Goal: Transaction & Acquisition: Register for event/course

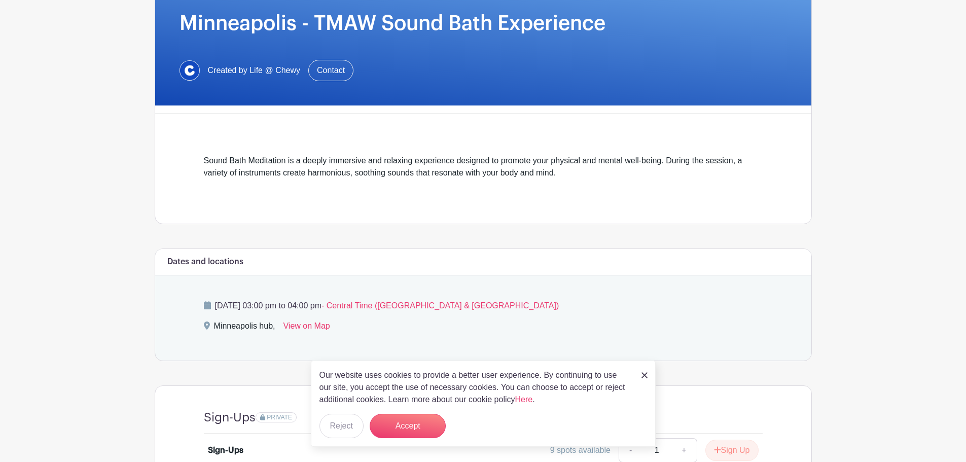
scroll to position [152, 0]
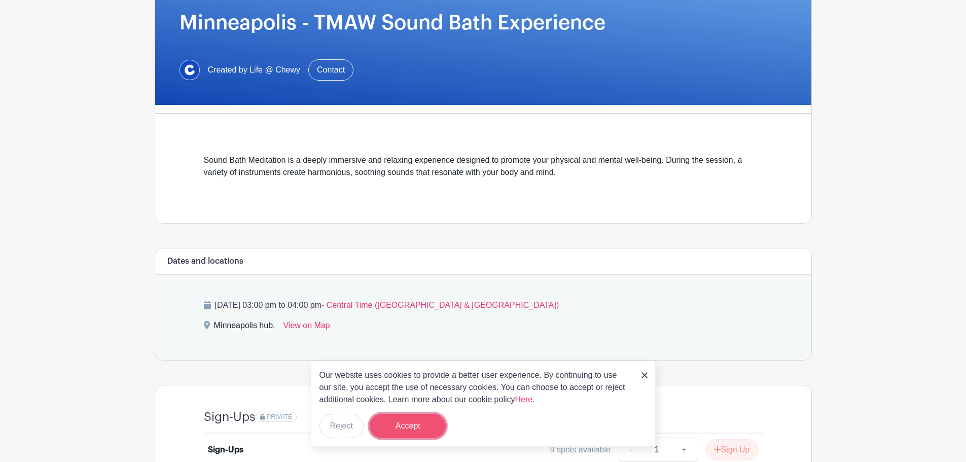
click at [409, 419] on button "Accept" at bounding box center [408, 426] width 76 height 24
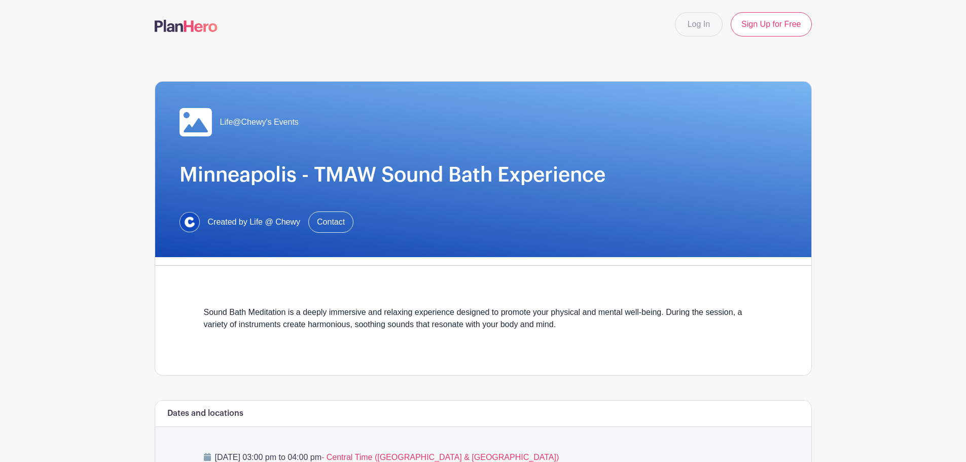
scroll to position [254, 0]
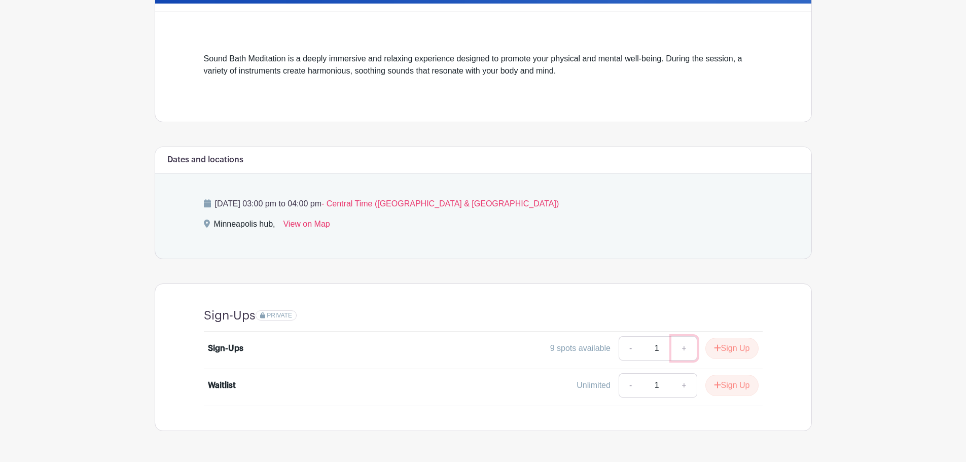
click at [685, 346] on link "+" at bounding box center [684, 348] width 25 height 24
click at [628, 351] on link "-" at bounding box center [630, 348] width 23 height 24
type input "1"
click at [737, 347] on button "Sign Up" at bounding box center [731, 348] width 53 height 21
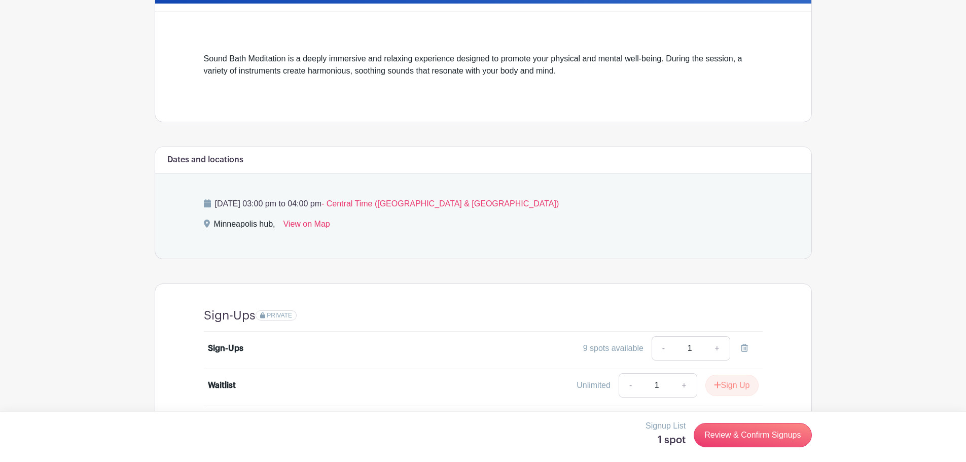
scroll to position [286, 0]
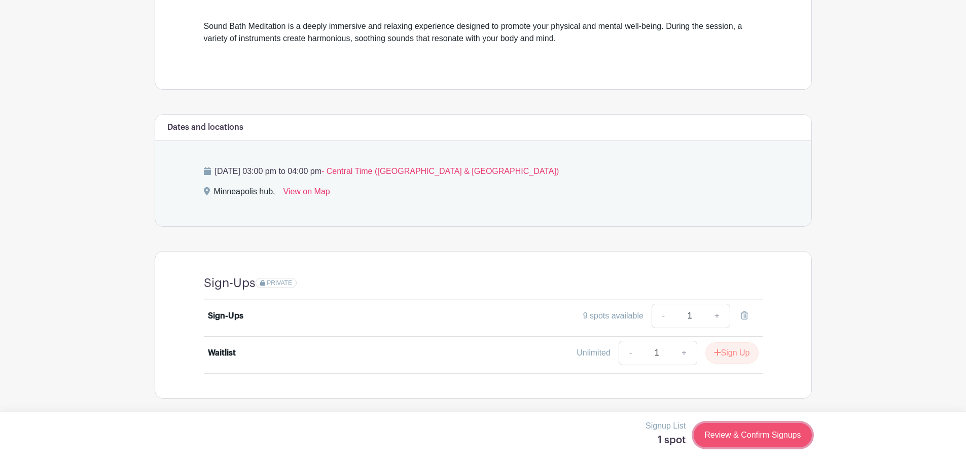
click at [765, 429] on link "Review & Confirm Signups" at bounding box center [753, 435] width 118 height 24
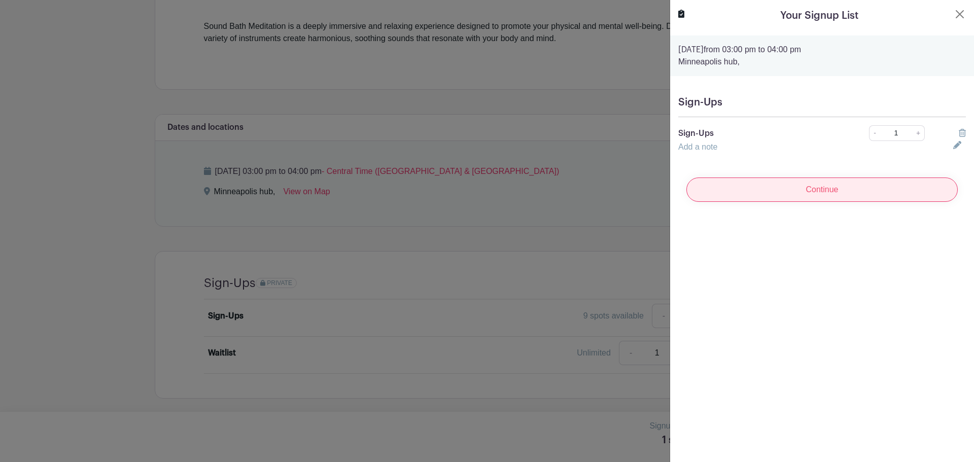
click at [835, 190] on input "Continue" at bounding box center [821, 190] width 271 height 24
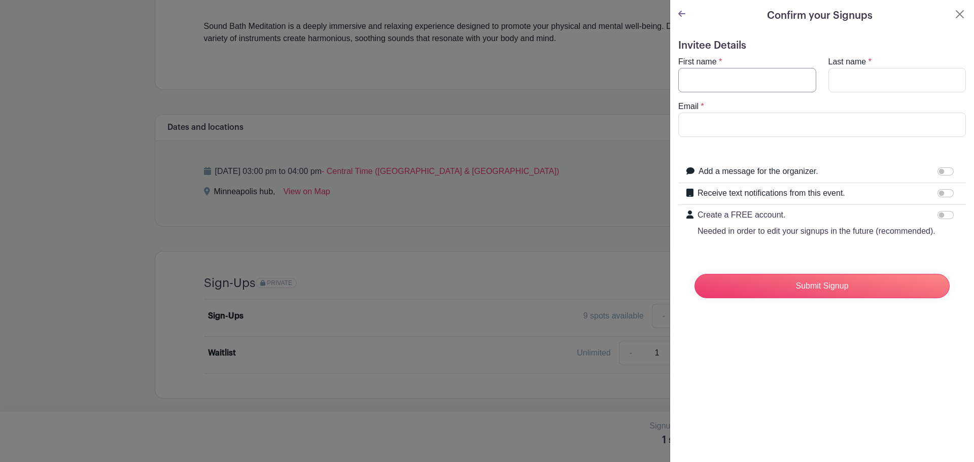
click at [728, 80] on input "First name" at bounding box center [747, 80] width 138 height 24
type input "[PERSON_NAME]"
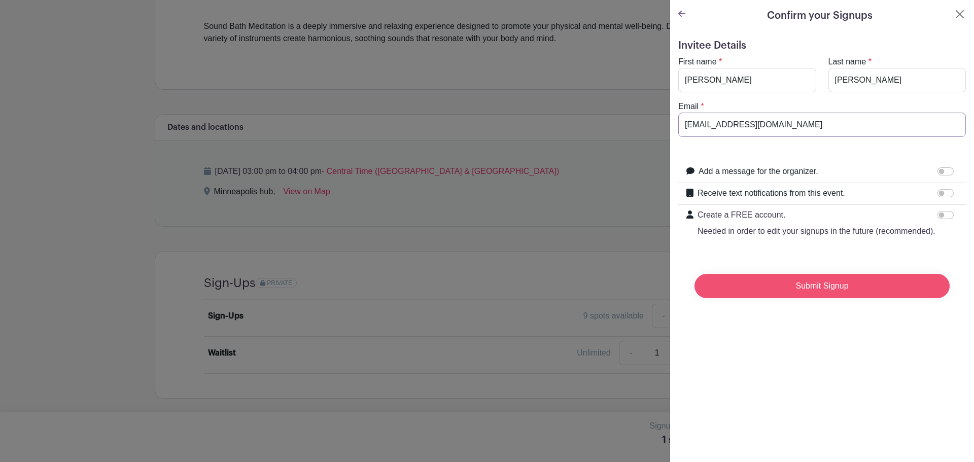
type input "[EMAIL_ADDRESS][DOMAIN_NAME]"
click at [825, 297] on input "Submit Signup" at bounding box center [821, 286] width 255 height 24
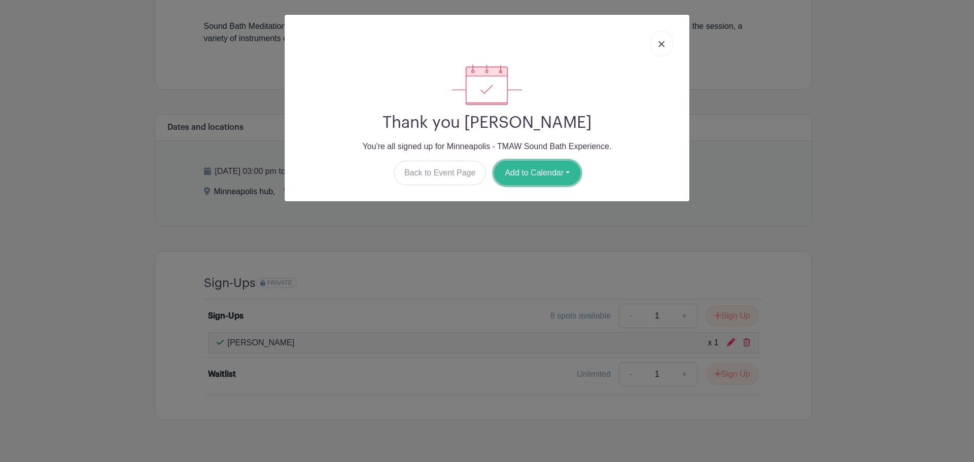
click at [559, 173] on button "Add to Calendar" at bounding box center [537, 173] width 86 height 24
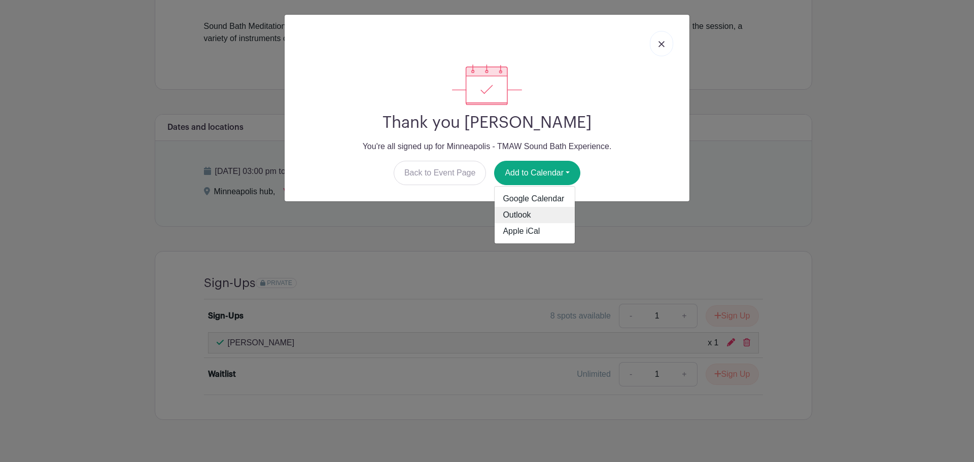
click at [537, 213] on link "Outlook" at bounding box center [534, 215] width 80 height 16
click at [664, 43] on link at bounding box center [661, 43] width 23 height 25
